Goal: Task Accomplishment & Management: Manage account settings

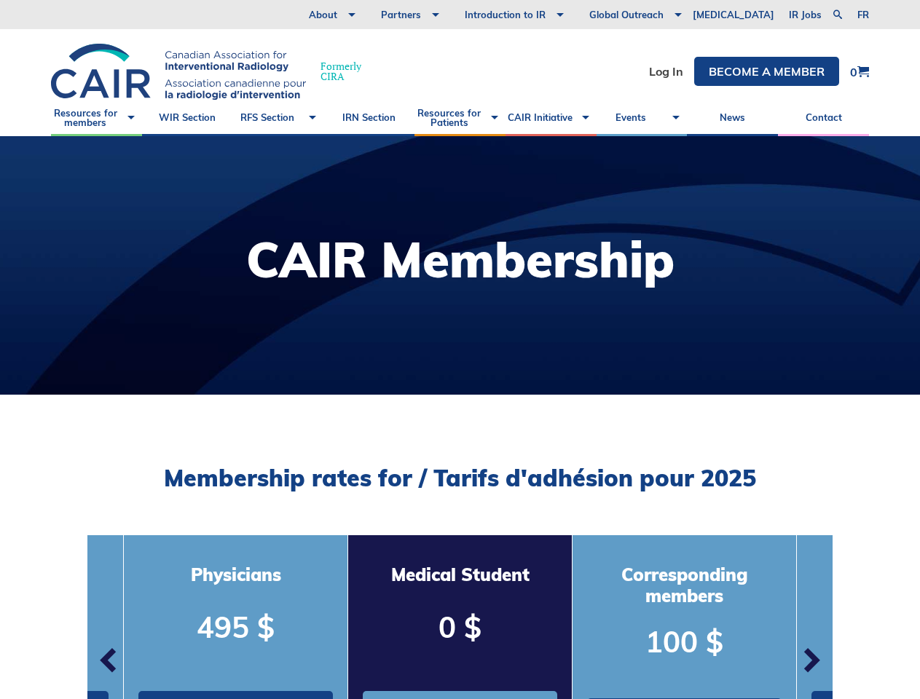
click at [459, 349] on div at bounding box center [460, 265] width 920 height 258
click at [837, 15] on link at bounding box center [837, 14] width 17 height 17
click at [109, 663] on span "button" at bounding box center [109, 661] width 44 height 44
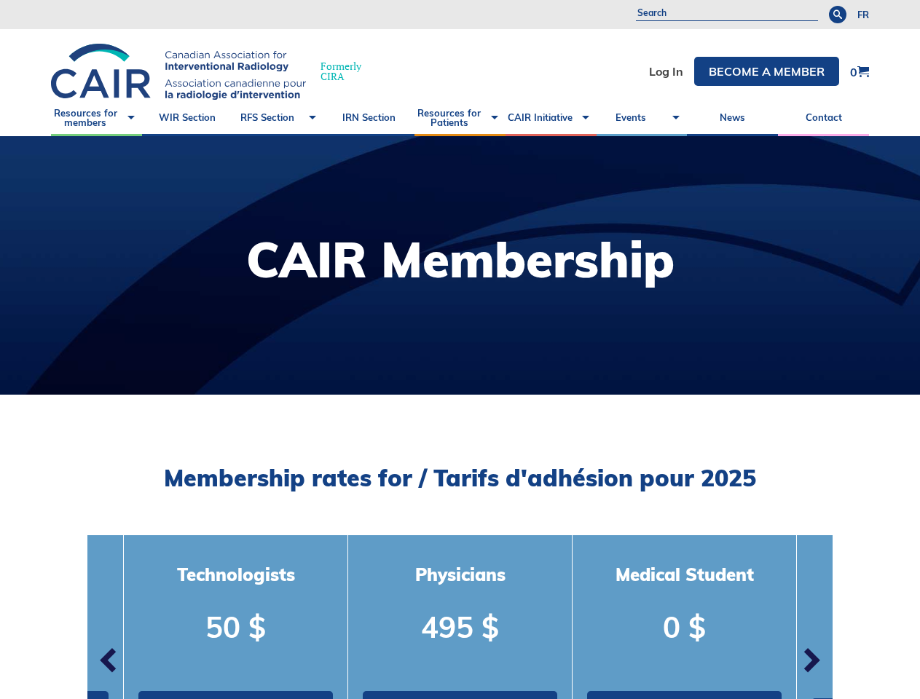
click at [587, 609] on p "0 $" at bounding box center [684, 626] width 194 height 41
click at [810, 663] on span "button" at bounding box center [811, 661] width 44 height 44
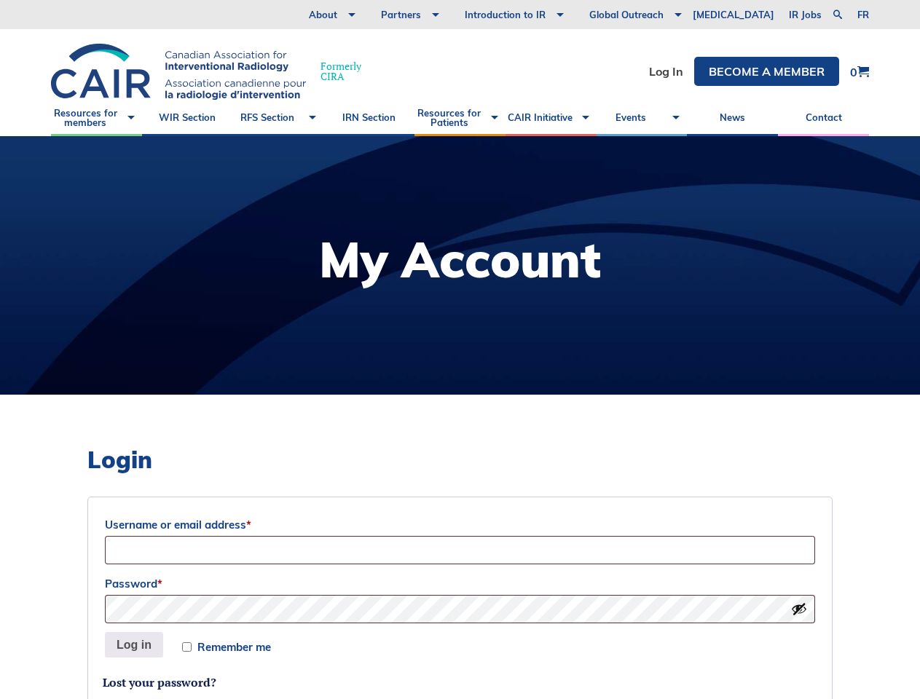
click at [459, 349] on div at bounding box center [460, 265] width 920 height 258
click at [837, 15] on link at bounding box center [837, 14] width 17 height 17
click at [799, 609] on button "Show password" at bounding box center [799, 609] width 16 height 16
